Goal: Information Seeking & Learning: Learn about a topic

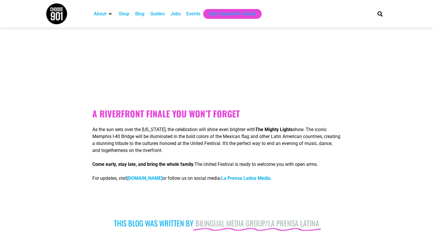
scroll to position [2112, 0]
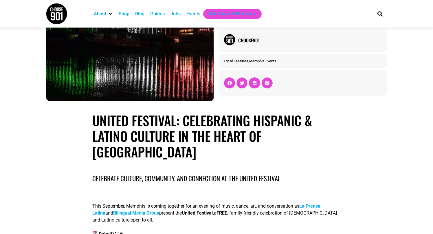
scroll to position [0, 0]
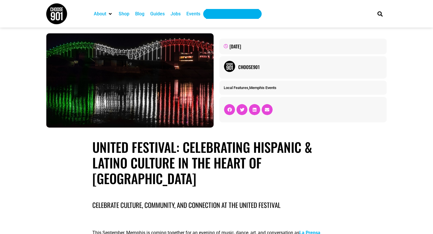
click at [224, 14] on div "Get Choose901 Emails" at bounding box center [232, 13] width 47 height 7
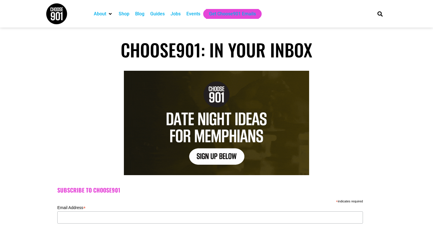
click at [193, 12] on div "Events" at bounding box center [193, 13] width 14 height 7
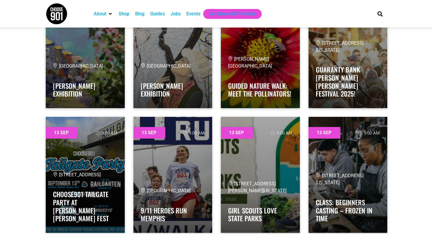
scroll to position [1736, 0]
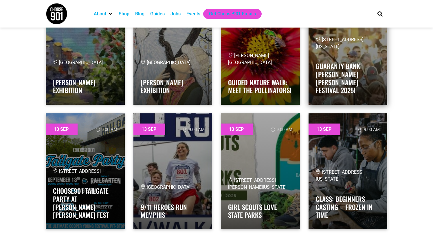
click at [351, 67] on h4 "Guaranty Bank Cooper Young Festival 2025!" at bounding box center [348, 76] width 65 height 35
